Goal: Book appointment/travel/reservation

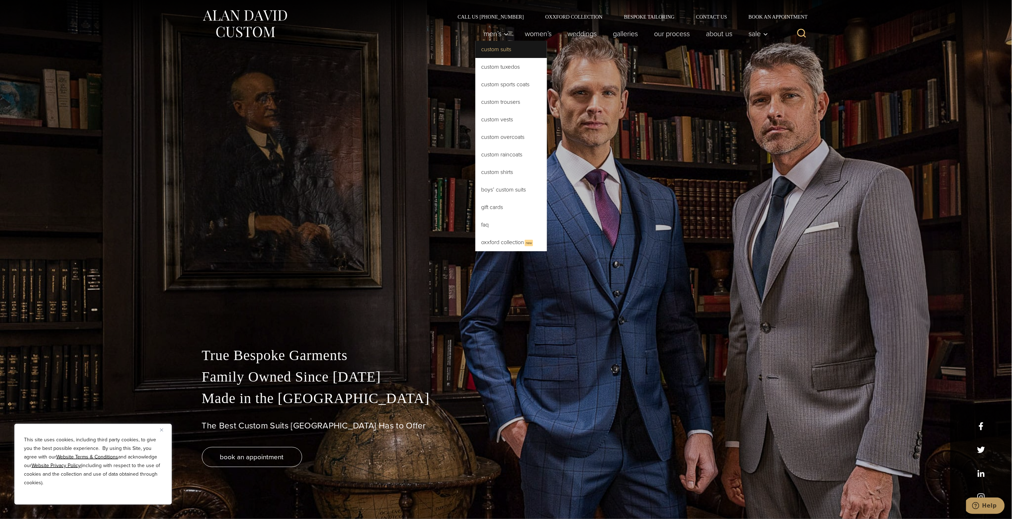
click at [490, 47] on link "Custom Suits" at bounding box center [511, 49] width 72 height 17
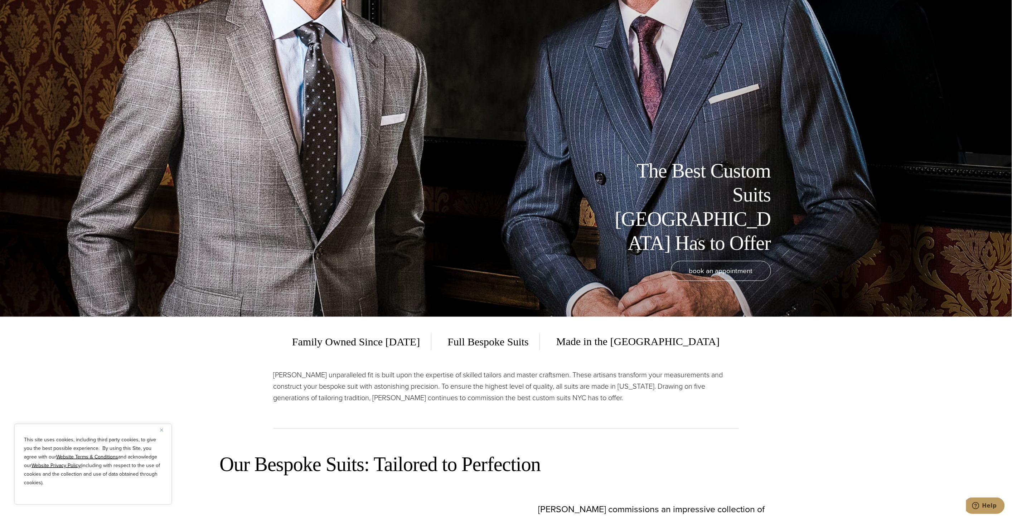
scroll to position [199, 0]
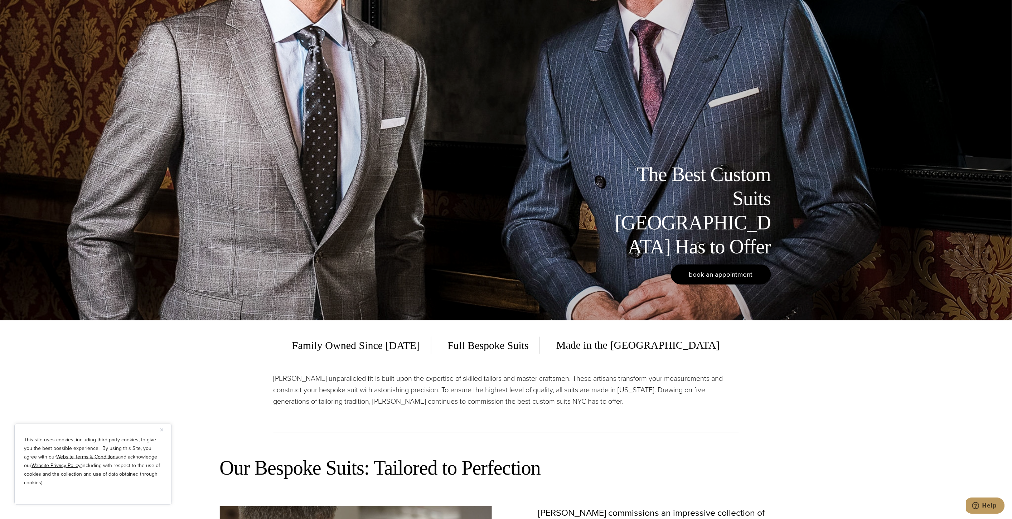
click at [709, 271] on span "book an appointment" at bounding box center [721, 274] width 64 height 10
